Goal: Task Accomplishment & Management: Use online tool/utility

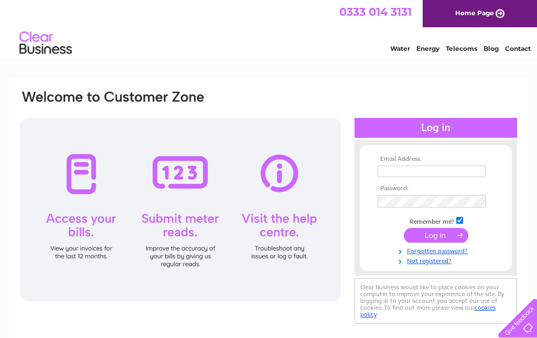
click at [437, 177] on input "text" at bounding box center [431, 172] width 108 height 12
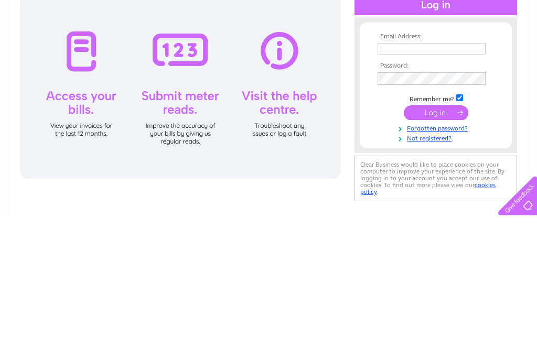
scroll to position [123, 0]
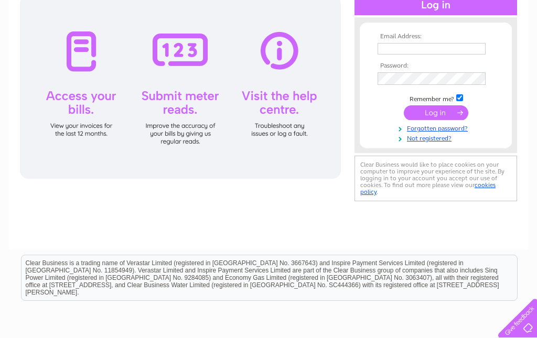
type input "stew.riley@icloud.com"
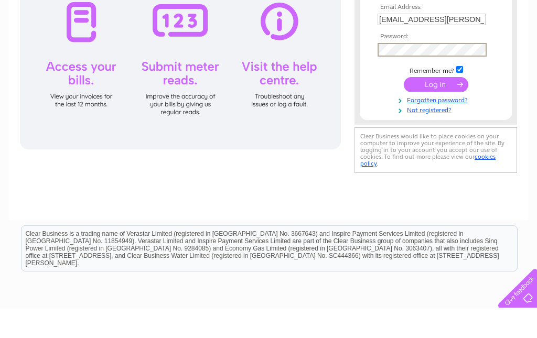
click at [445, 107] on input "submit" at bounding box center [436, 114] width 64 height 15
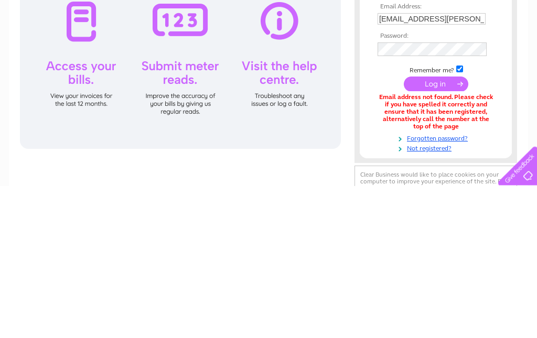
scroll to position [153, 0]
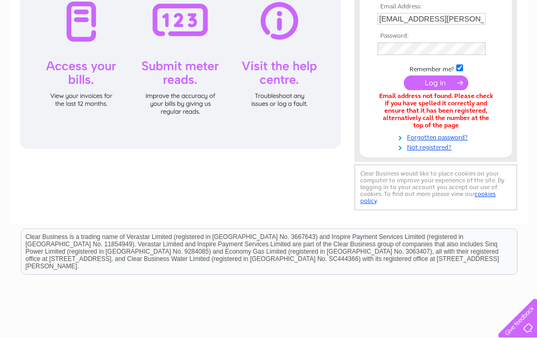
type input "stew.riley@live.co.uk"
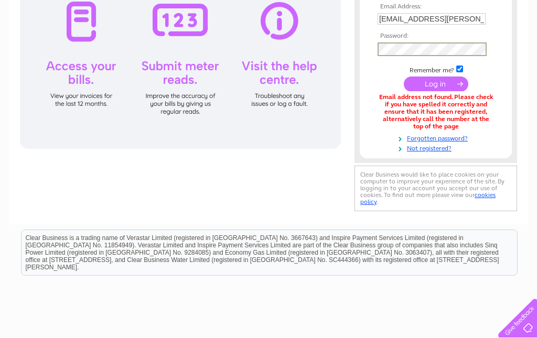
scroll to position [152, 0]
click at [436, 85] on input "submit" at bounding box center [436, 84] width 64 height 15
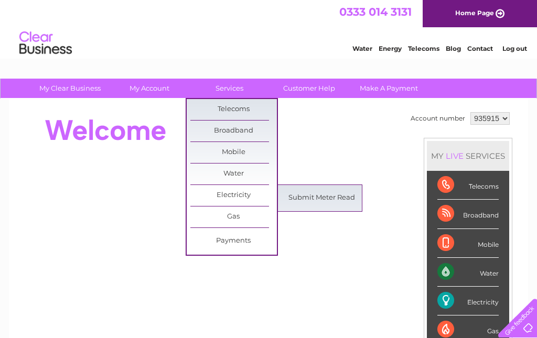
click at [326, 194] on link "Submit Meter Read" at bounding box center [321, 198] width 86 height 21
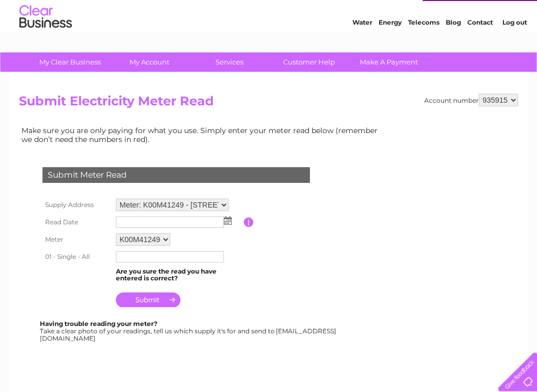
scroll to position [26, 0]
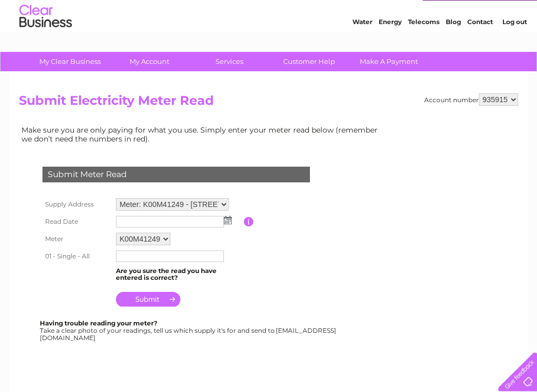
click at [227, 221] on img at bounding box center [228, 220] width 8 height 8
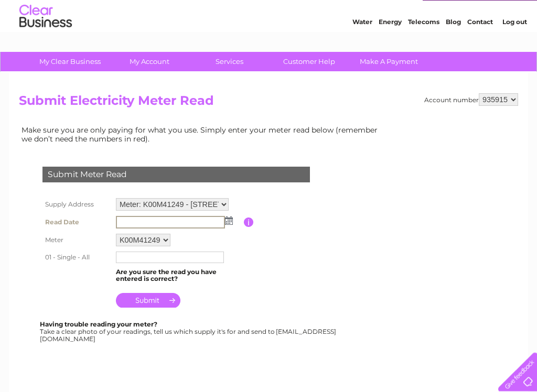
scroll to position [27, 0]
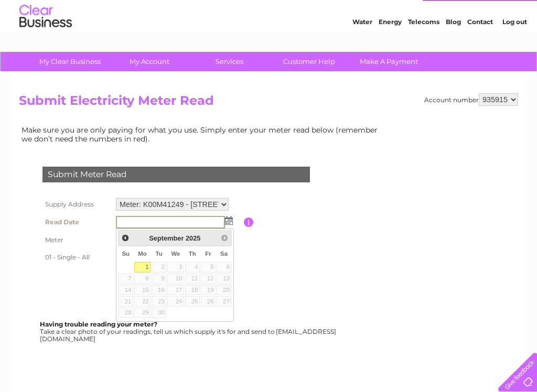
click at [121, 238] on span "Prev" at bounding box center [125, 238] width 8 height 8
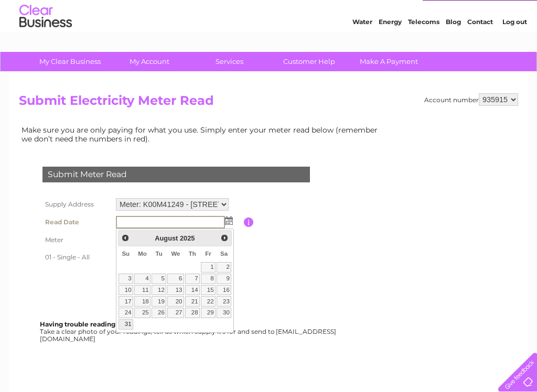
click at [130, 322] on link "31" at bounding box center [125, 324] width 15 height 10
type input "2025/08/31"
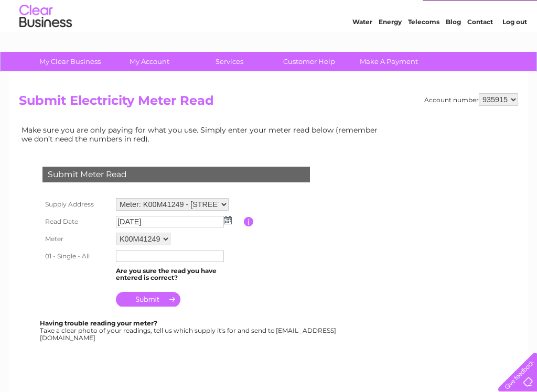
click at [198, 262] on input "text" at bounding box center [170, 257] width 108 height 12
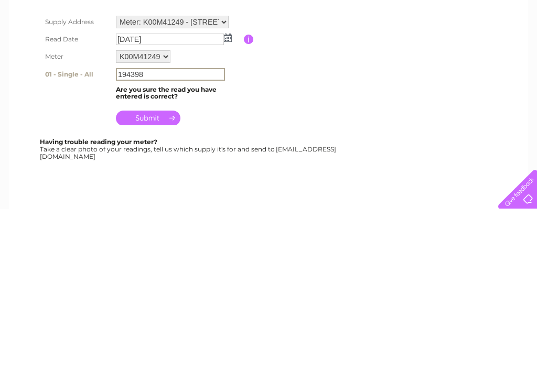
scroll to position [210, 0]
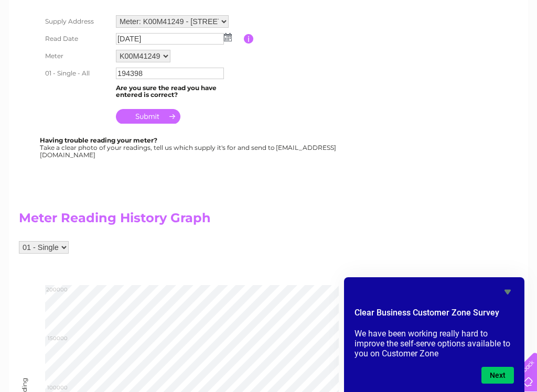
type input "194398"
click at [165, 119] on input "submit" at bounding box center [148, 116] width 64 height 15
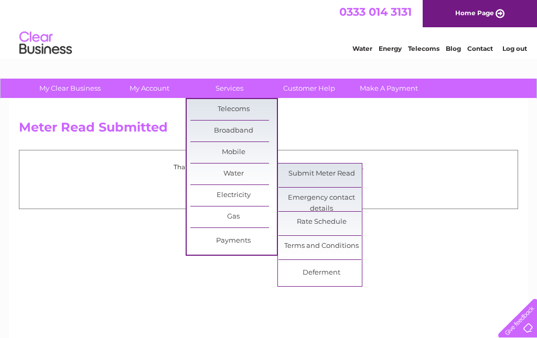
click at [343, 174] on link "Submit Meter Read" at bounding box center [321, 174] width 86 height 21
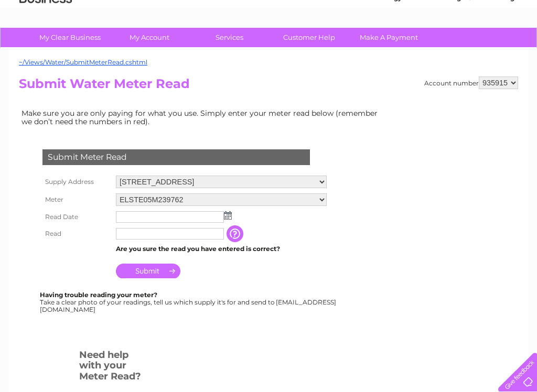
scroll to position [49, 0]
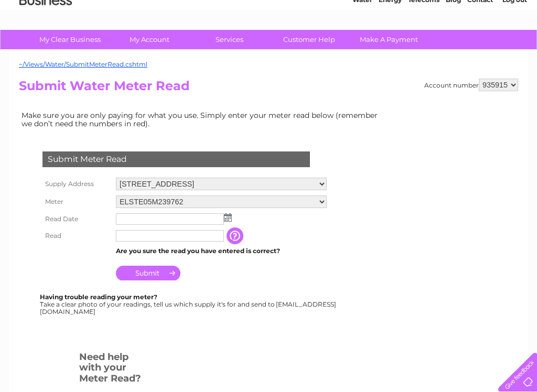
click at [326, 201] on select "ELSTE05M239762 ELSTE06M216919" at bounding box center [221, 201] width 211 height 13
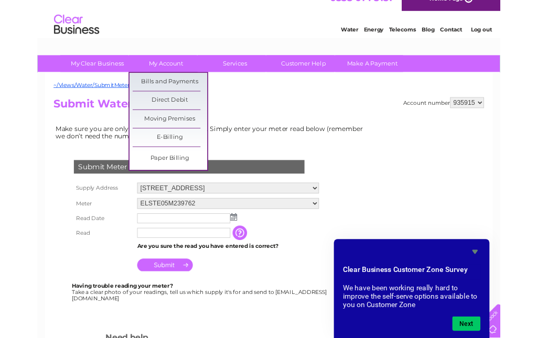
scroll to position [69, 0]
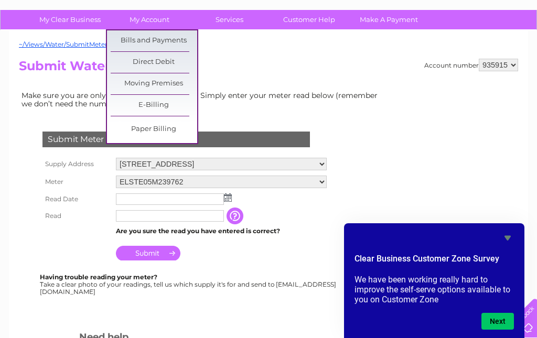
click at [327, 184] on select "ELSTE05M239762 ELSTE06M216919" at bounding box center [221, 182] width 211 height 13
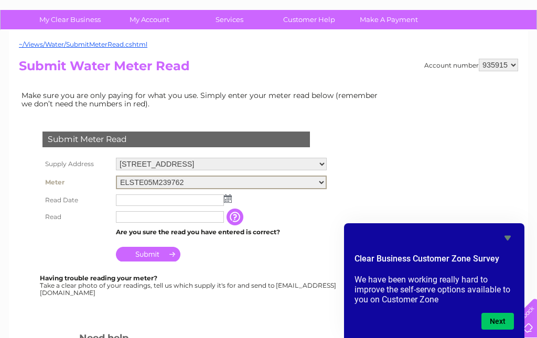
select select "432547"
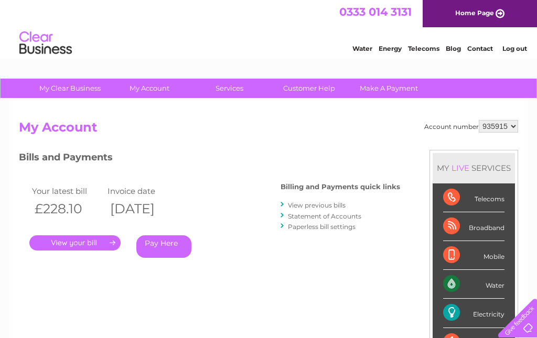
click at [111, 242] on link "." at bounding box center [74, 242] width 91 height 15
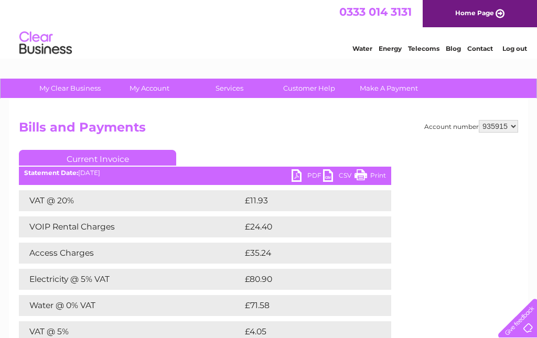
click at [298, 176] on link "PDF" at bounding box center [306, 176] width 31 height 15
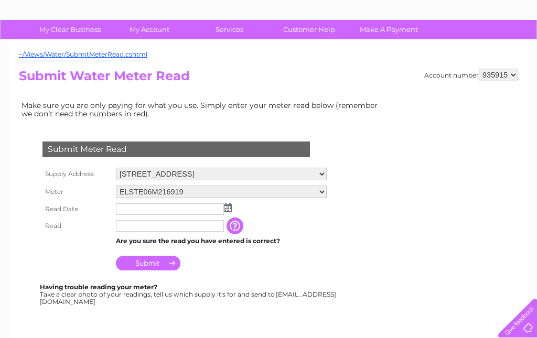
scroll to position [62, 0]
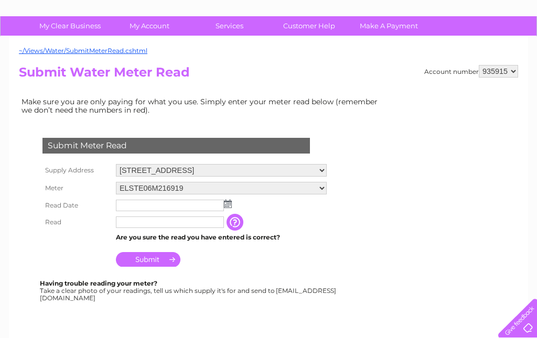
click at [230, 206] on img at bounding box center [228, 204] width 8 height 8
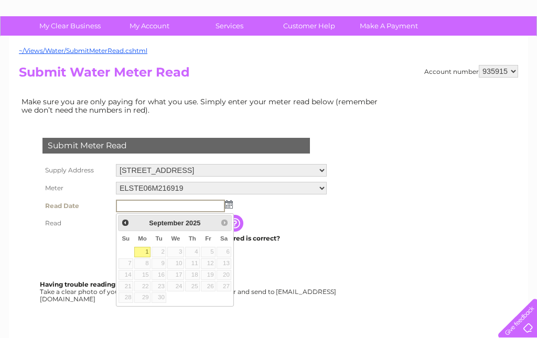
click at [145, 248] on link "1" at bounding box center [142, 252] width 16 height 10
type input "2025/09/01"
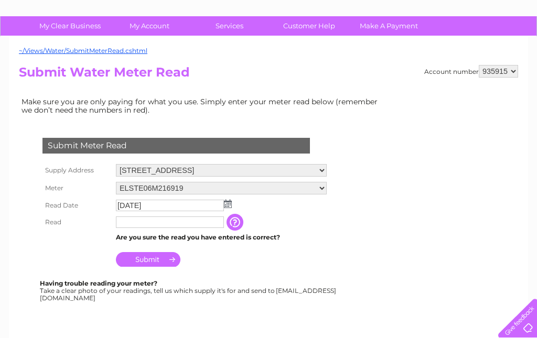
click at [186, 224] on input "text" at bounding box center [170, 222] width 108 height 12
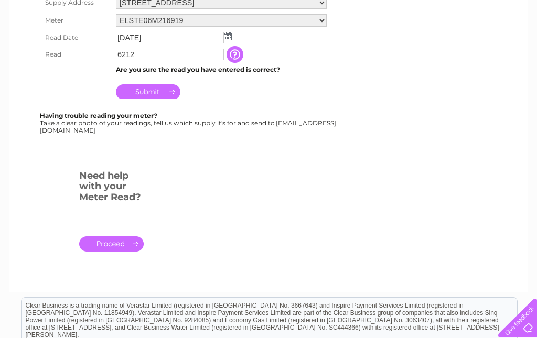
scroll to position [195, 0]
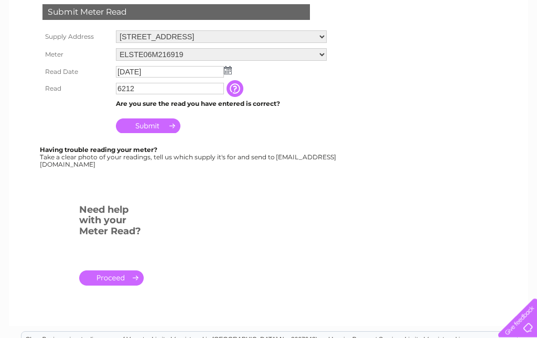
type input "6212"
click at [158, 126] on input "Submit" at bounding box center [148, 126] width 64 height 15
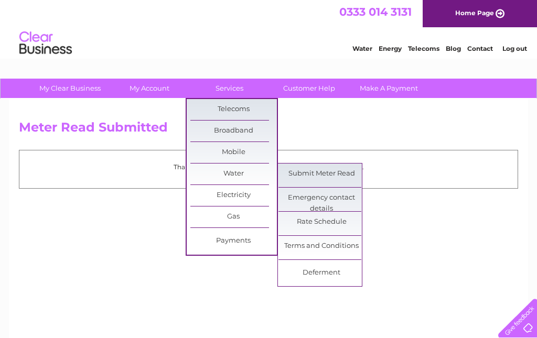
click at [342, 174] on link "Submit Meter Read" at bounding box center [321, 174] width 86 height 21
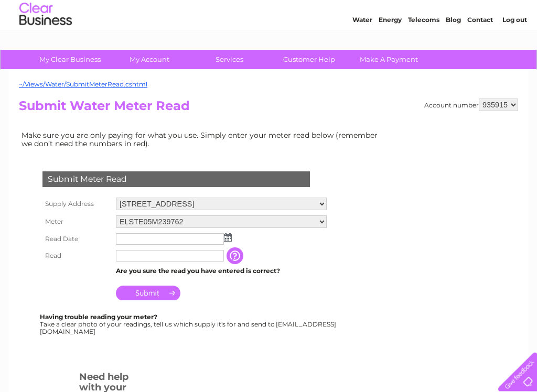
scroll to position [30, 0]
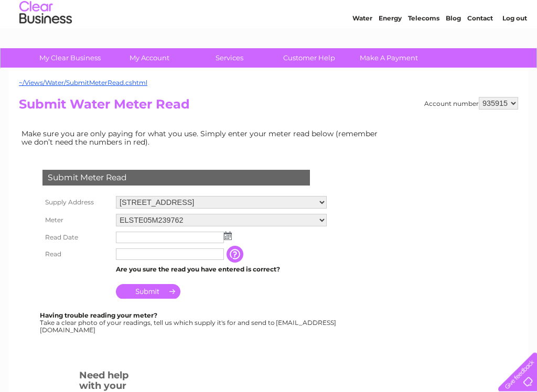
click at [227, 238] on img at bounding box center [228, 236] width 8 height 8
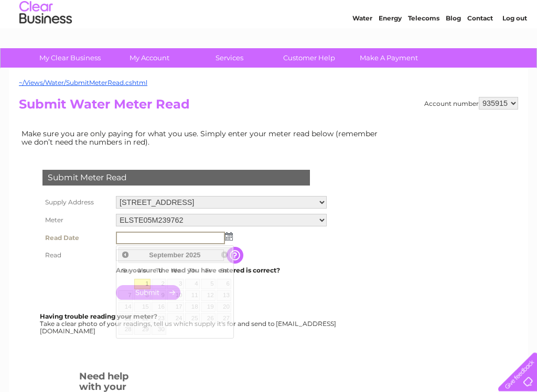
scroll to position [30, 0]
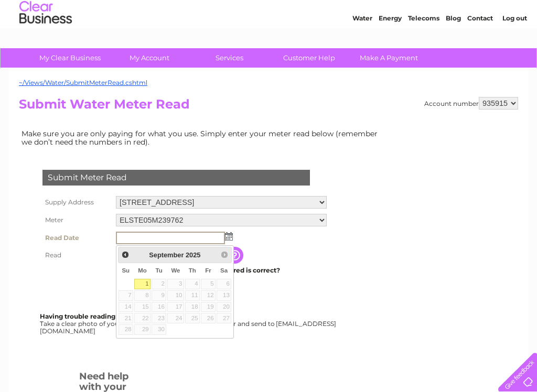
click at [145, 279] on link "1" at bounding box center [142, 284] width 16 height 10
type input "[DATE]"
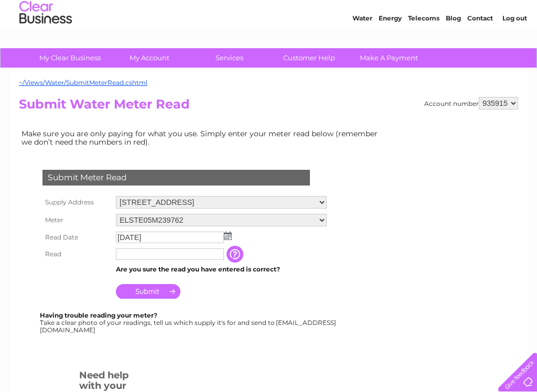
click at [202, 258] on input "text" at bounding box center [170, 254] width 108 height 12
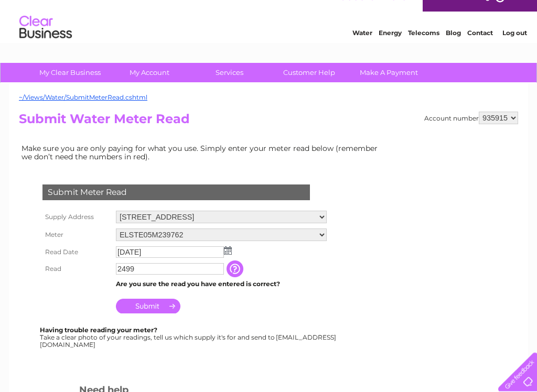
scroll to position [17, 0]
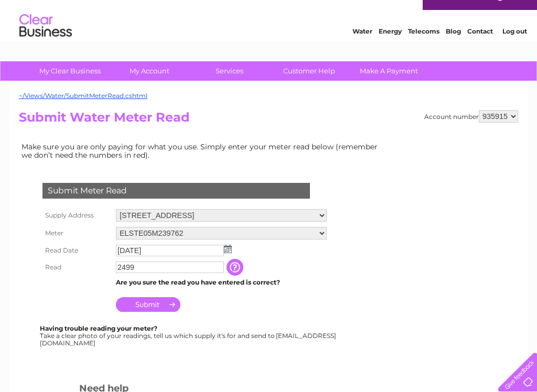
type input "2499"
click at [159, 306] on input "Submit" at bounding box center [148, 304] width 64 height 15
